Goal: Task Accomplishment & Management: Use online tool/utility

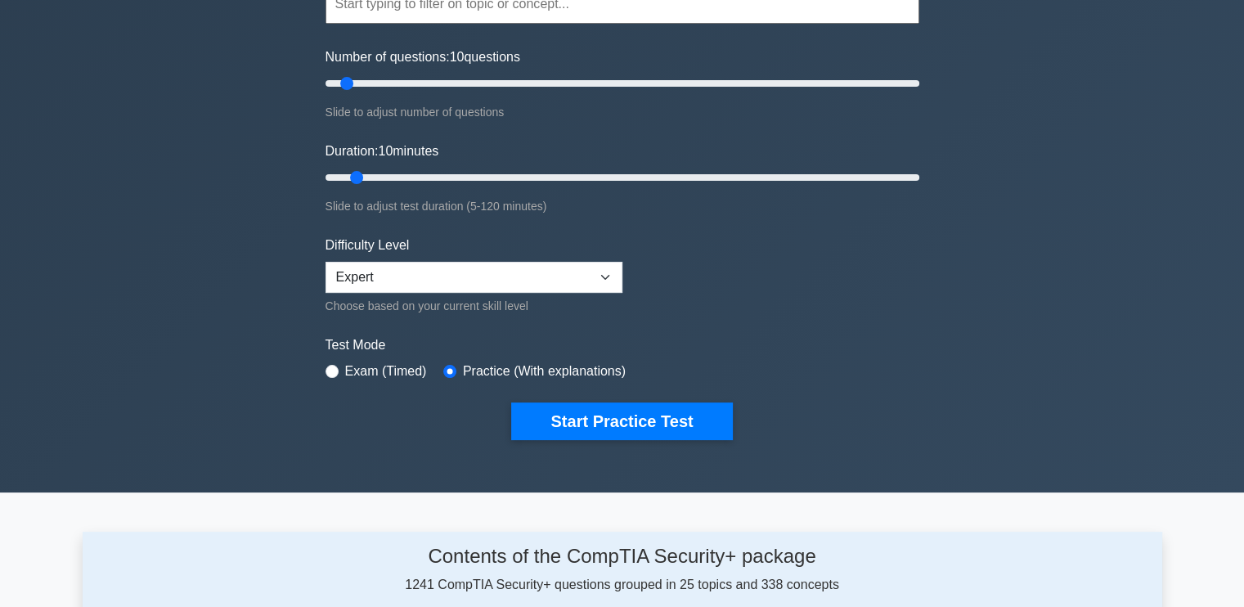
scroll to position [327, 0]
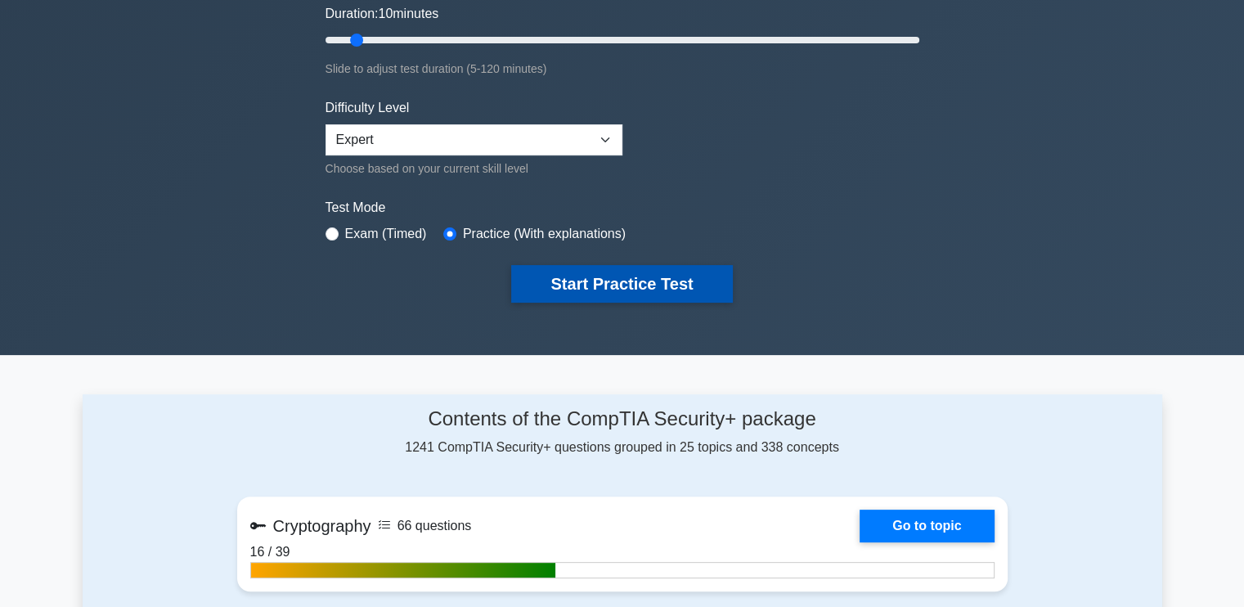
click at [606, 274] on button "Start Practice Test" at bounding box center [621, 284] width 221 height 38
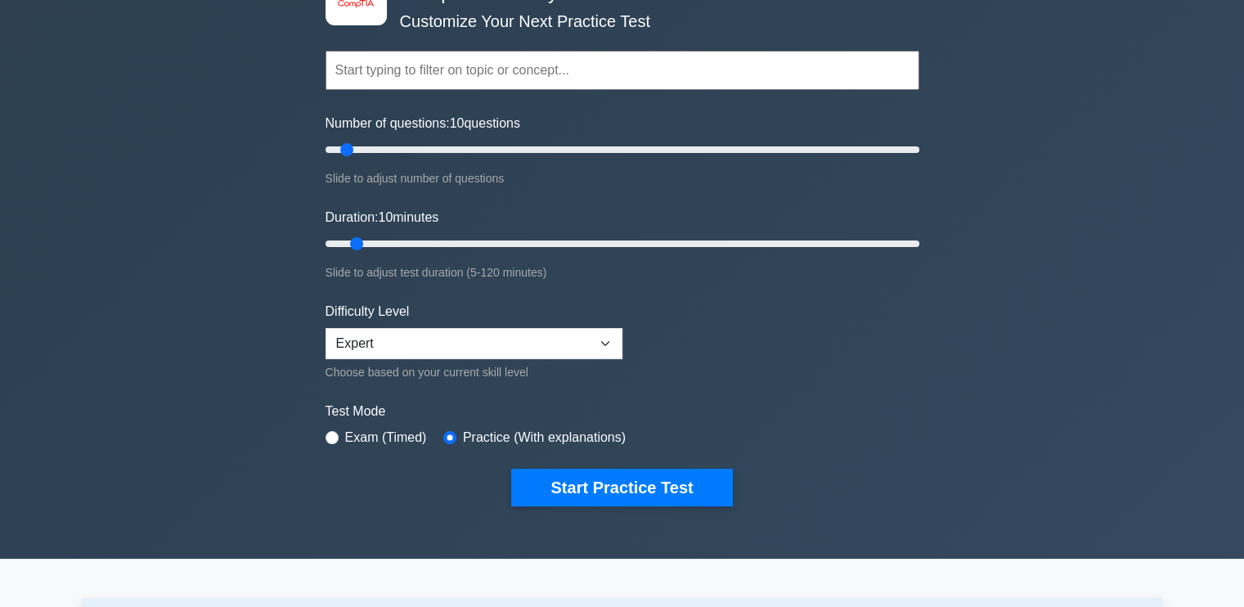
scroll to position [164, 0]
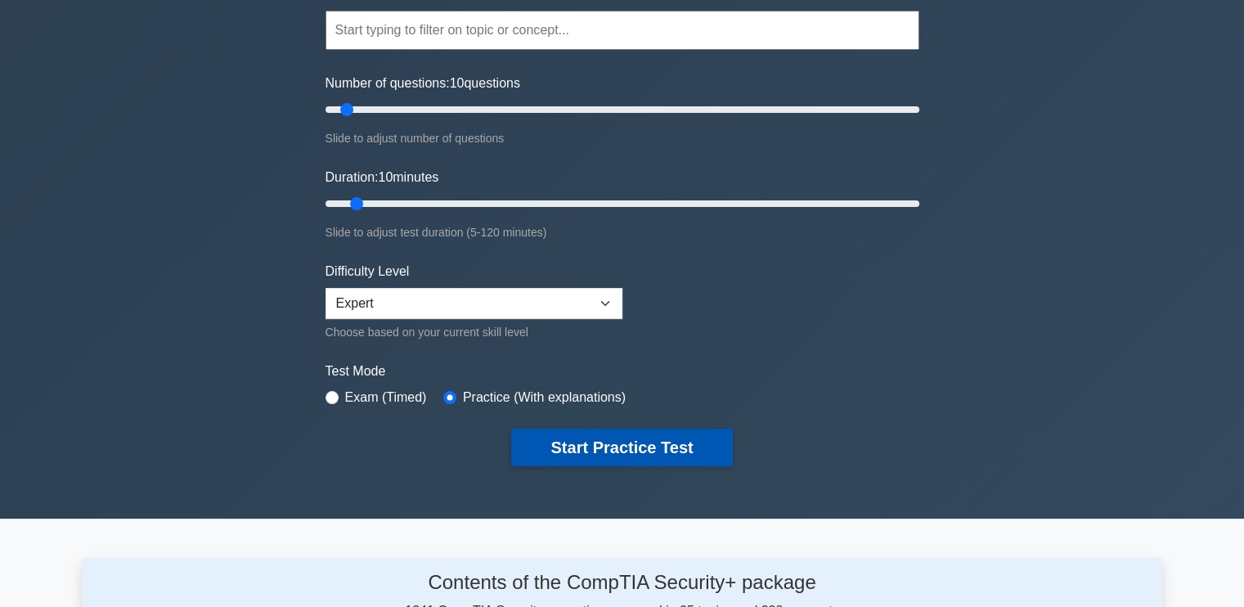
click at [650, 447] on button "Start Practice Test" at bounding box center [621, 448] width 221 height 38
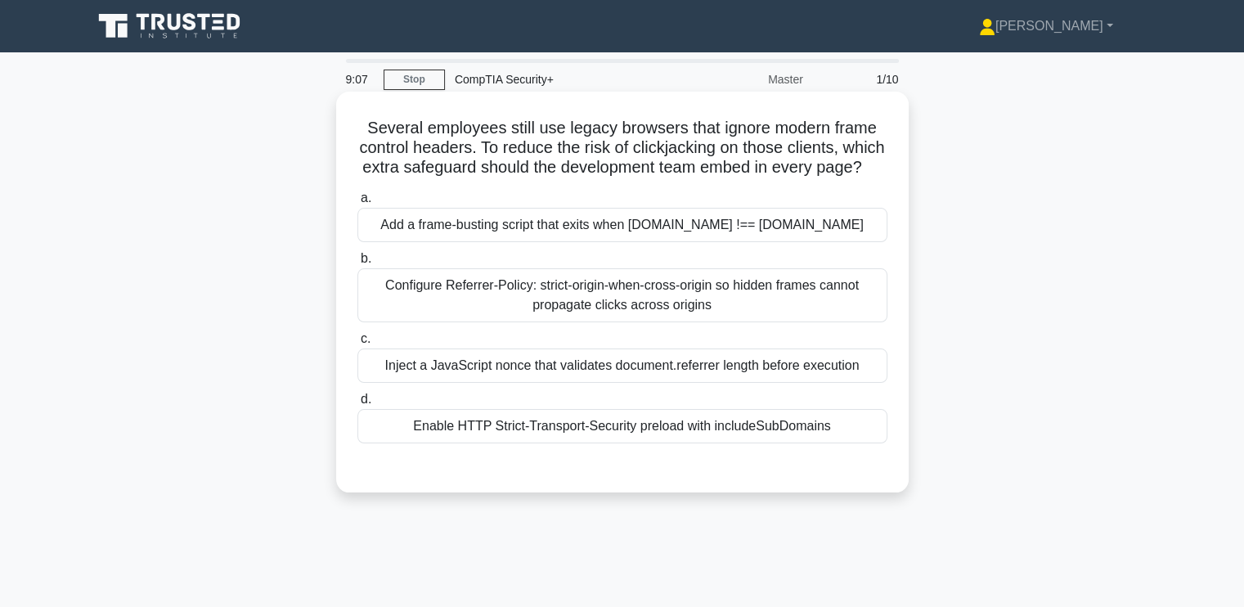
click at [432, 441] on div "Enable HTTP Strict-Transport-Security preload with includeSubDomains" at bounding box center [622, 426] width 530 height 34
click at [357, 405] on input "d. Enable HTTP Strict-Transport-Security preload with includeSubDomains" at bounding box center [357, 399] width 0 height 11
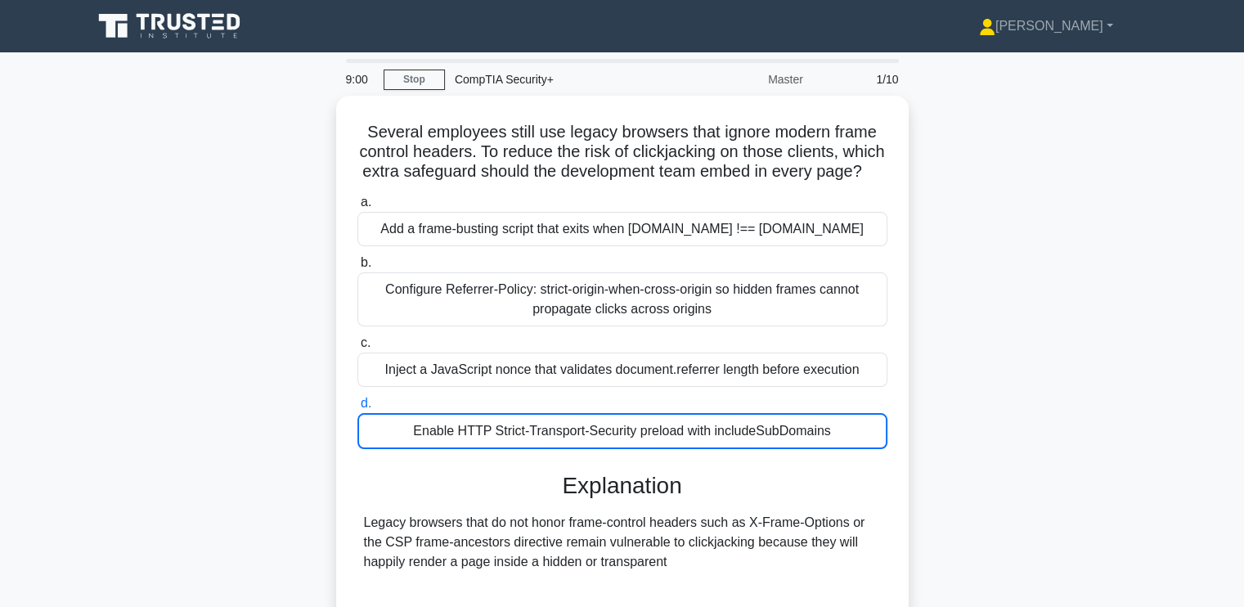
click at [275, 339] on div "Several employees still use legacy browsers that ignore modern frame control he…" at bounding box center [623, 424] width 1080 height 656
click at [407, 78] on link "Stop" at bounding box center [414, 80] width 61 height 20
